Goal: Book appointment/travel/reservation

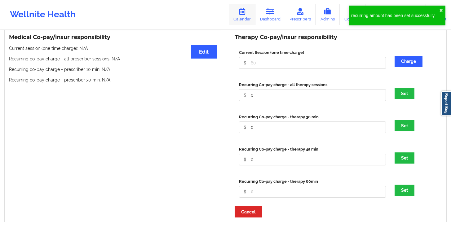
click at [246, 10] on icon at bounding box center [242, 11] width 8 height 7
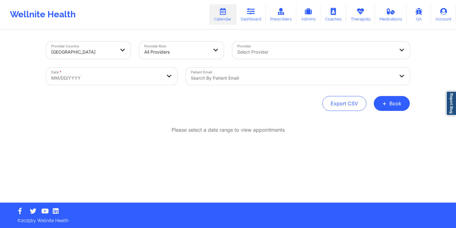
click at [328, 56] on div at bounding box center [315, 51] width 157 height 7
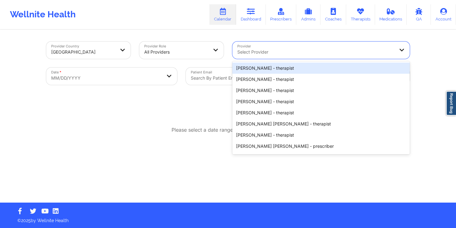
click at [309, 69] on div "[PERSON_NAME] - therapist" at bounding box center [320, 68] width 177 height 11
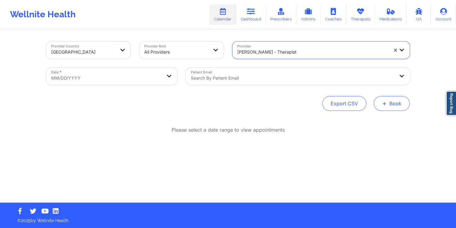
click at [407, 105] on button "+ Book" at bounding box center [392, 103] width 36 height 15
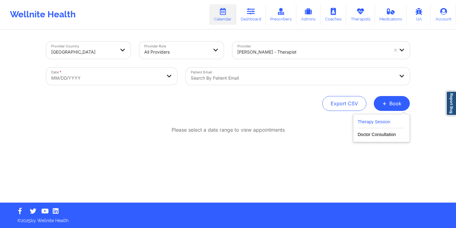
click at [391, 121] on button "Therapy Session" at bounding box center [381, 123] width 47 height 10
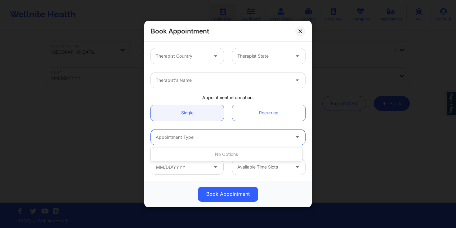
click at [208, 138] on div at bounding box center [223, 137] width 134 height 7
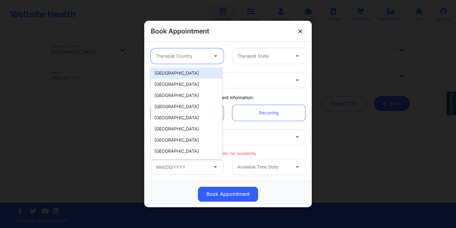
click at [181, 52] on div "Therapist Country" at bounding box center [180, 56] width 58 height 16
drag, startPoint x: 179, startPoint y: 75, endPoint x: 188, endPoint y: 71, distance: 9.0
click at [179, 75] on div "[GEOGRAPHIC_DATA]" at bounding box center [186, 73] width 71 height 11
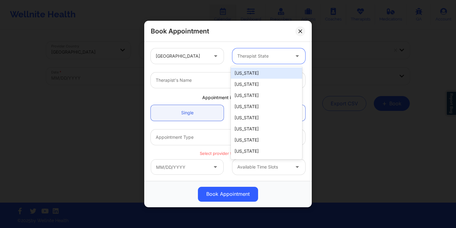
click at [263, 62] on div "Therapist State" at bounding box center [261, 56] width 58 height 16
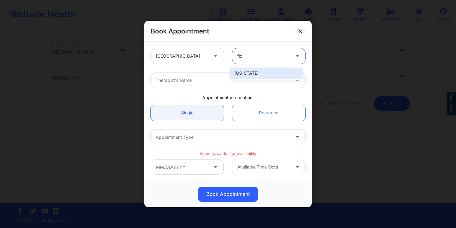
type input "[PERSON_NAME]"
click at [250, 74] on div "[US_STATE]" at bounding box center [266, 73] width 71 height 11
click at [189, 144] on div "Appointment Type" at bounding box center [221, 138] width 140 height 16
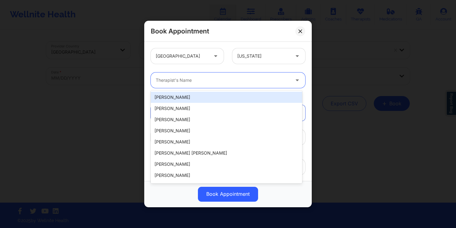
click at [208, 79] on div at bounding box center [223, 80] width 134 height 7
click at [212, 96] on div "[PERSON_NAME]" at bounding box center [226, 97] width 151 height 11
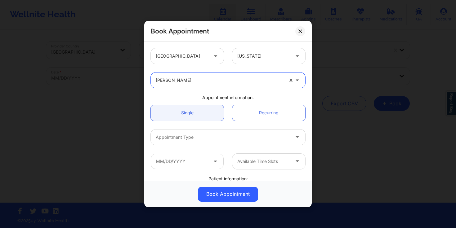
click at [220, 138] on div at bounding box center [223, 137] width 134 height 7
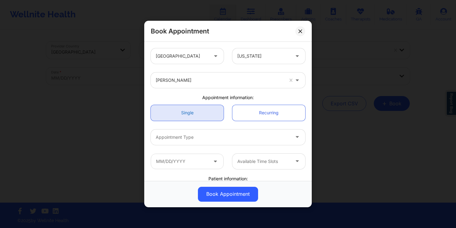
click at [211, 111] on link "Single" at bounding box center [187, 113] width 73 height 16
click at [226, 141] on div "Appointment Type" at bounding box center [221, 138] width 140 height 16
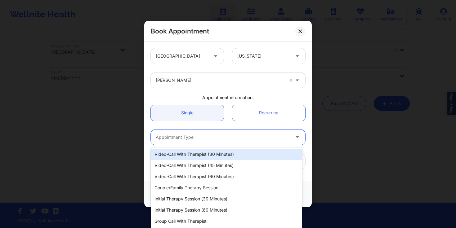
click at [186, 90] on div "[PERSON_NAME]" at bounding box center [227, 80] width 163 height 24
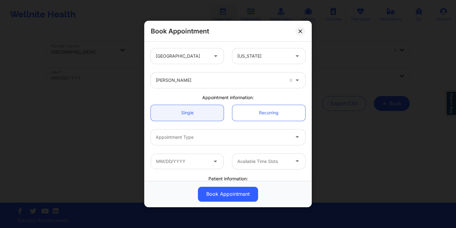
scroll to position [124, 0]
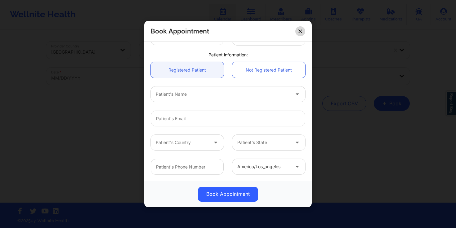
click at [302, 34] on button at bounding box center [300, 31] width 10 height 10
